Goal: Find specific page/section: Find specific page/section

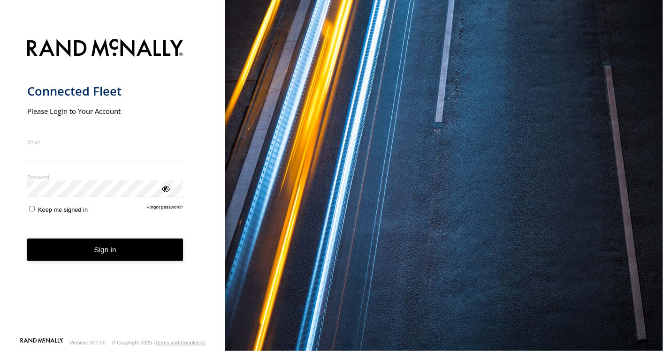
type input "**********"
click at [86, 261] on button "Sign in" at bounding box center [105, 250] width 156 height 23
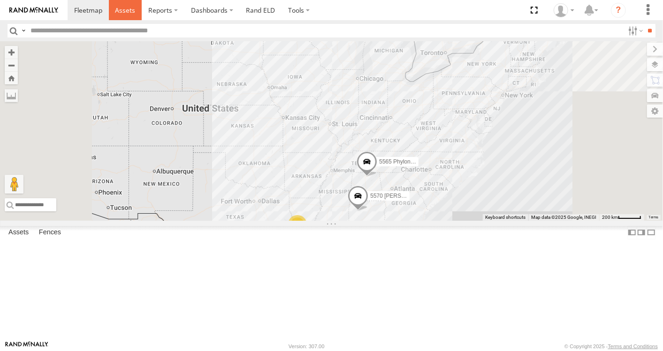
click at [121, 10] on span at bounding box center [125, 10] width 20 height 9
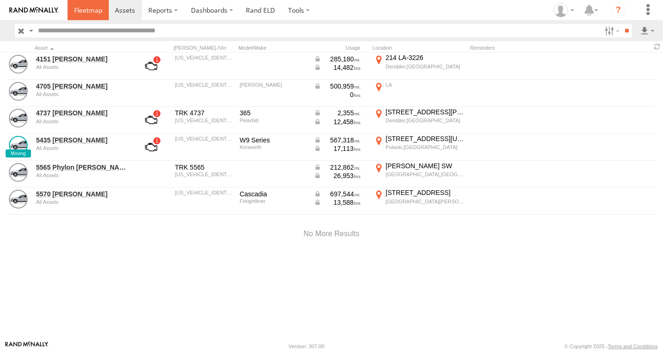
click at [98, 12] on span at bounding box center [88, 10] width 28 height 9
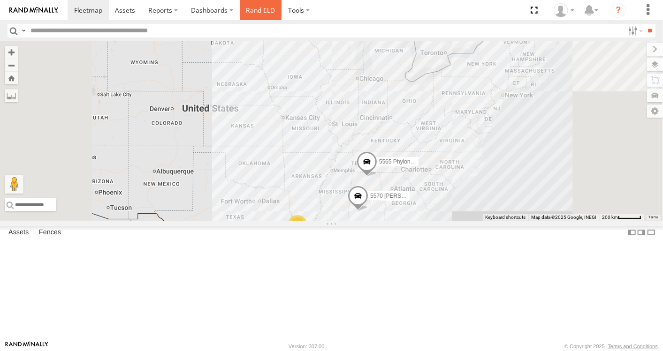
click at [256, 7] on link "Rand ELD" at bounding box center [261, 10] width 42 height 20
click at [123, 14] on span at bounding box center [125, 10] width 20 height 9
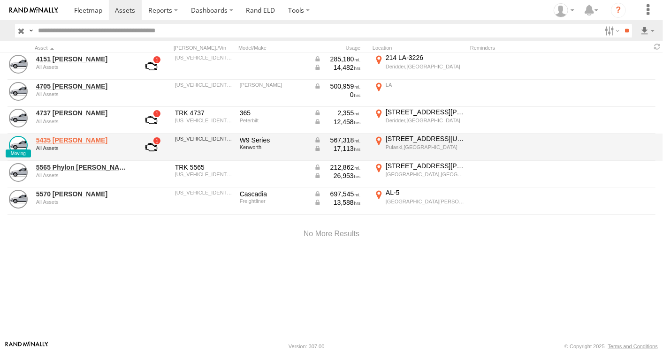
click at [65, 140] on link "5435 [PERSON_NAME]" at bounding box center [81, 140] width 91 height 8
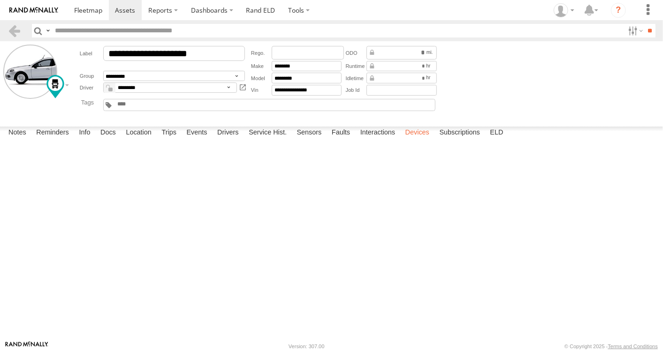
click at [422, 140] on label "Devices" at bounding box center [417, 133] width 33 height 13
click at [263, 8] on link "Rand ELD" at bounding box center [261, 10] width 42 height 20
